Goal: Navigation & Orientation: Find specific page/section

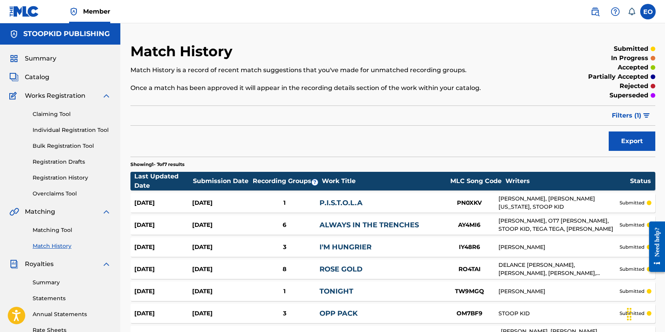
click at [45, 63] on div "Summary Catalog Works Registration Claiming Tool Individual Registration Tool B…" at bounding box center [60, 244] width 120 height 399
click at [47, 61] on span "Summary" at bounding box center [40, 58] width 31 height 9
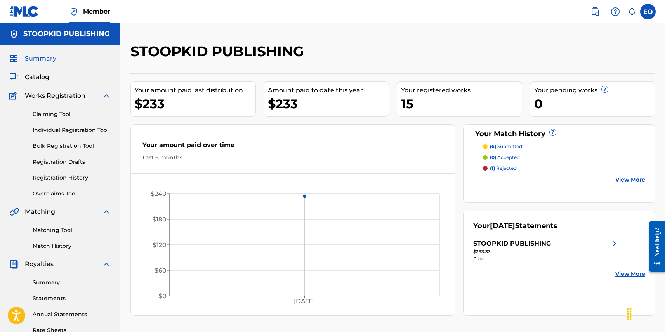
scroll to position [10, 0]
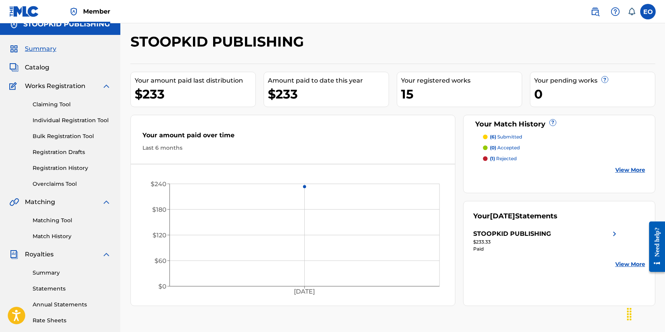
click at [53, 275] on link "Summary" at bounding box center [72, 273] width 78 height 8
